Goal: Information Seeking & Learning: Learn about a topic

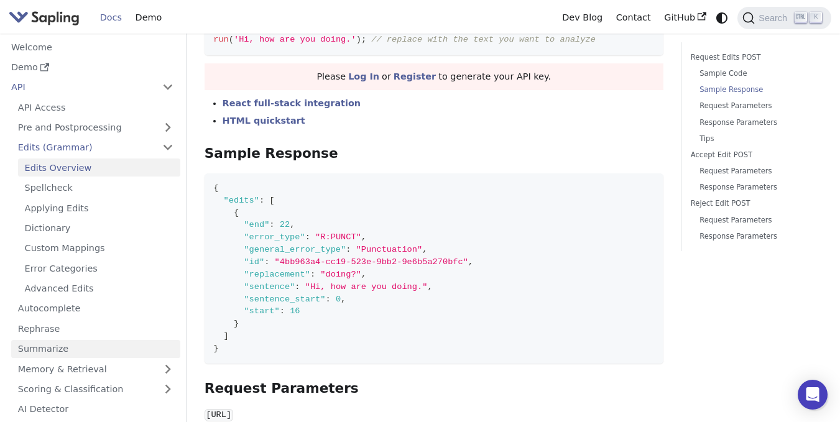
scroll to position [242, 0]
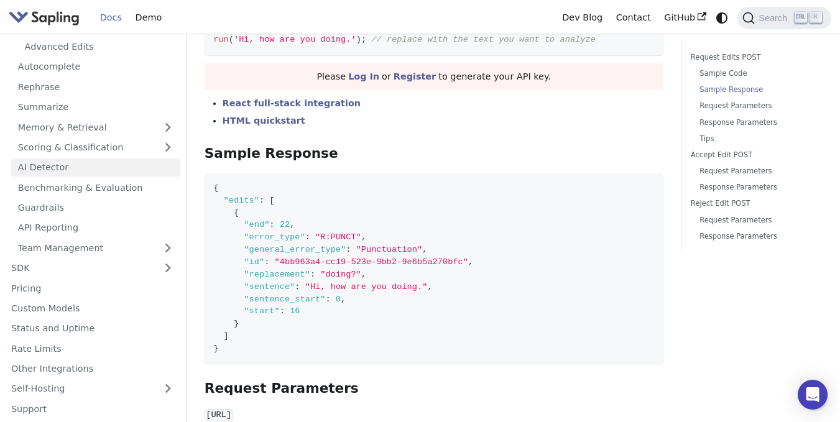
click at [50, 174] on link "AI Detector" at bounding box center [95, 168] width 169 height 18
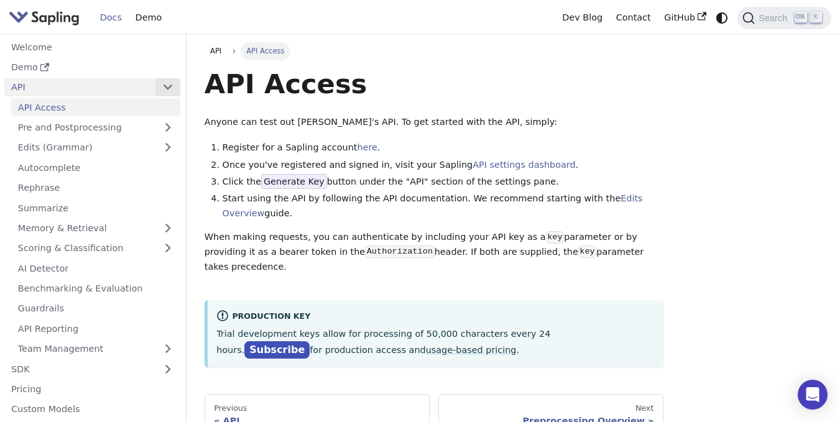
click at [169, 81] on button "Collapse sidebar category 'API'" at bounding box center [167, 87] width 25 height 18
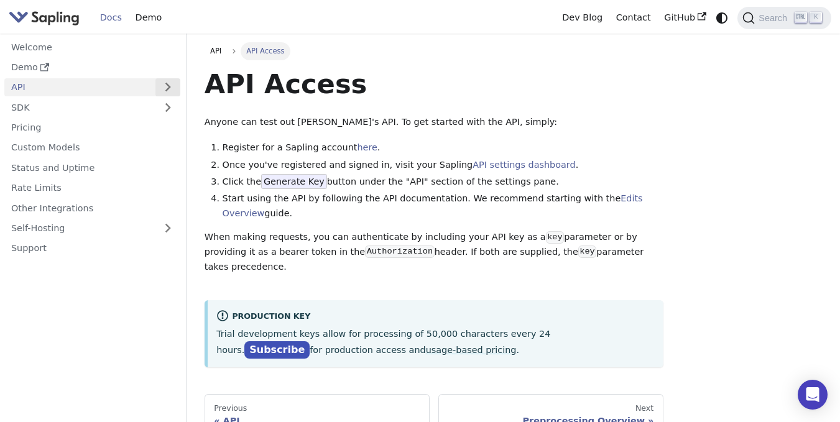
click at [169, 81] on button "Expand sidebar category 'API'" at bounding box center [167, 87] width 25 height 18
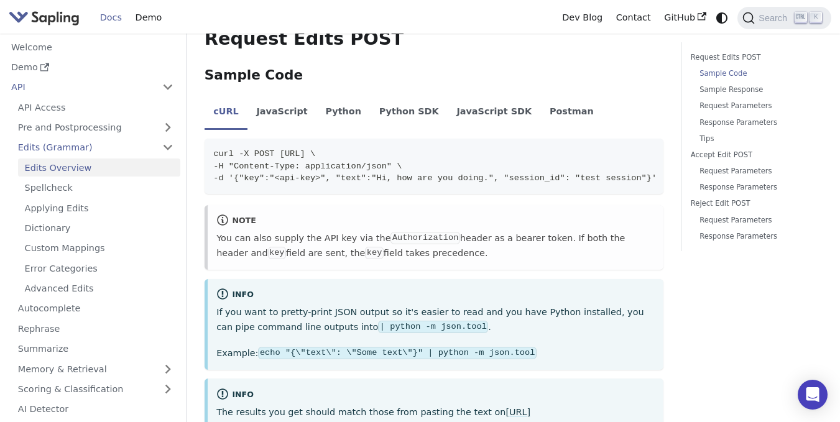
scroll to position [321, 0]
